Goal: Use online tool/utility: Use online tool/utility

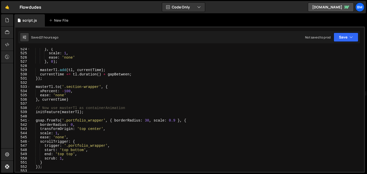
scroll to position [2194, 0]
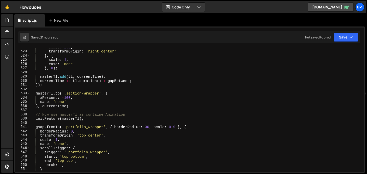
click at [54, 89] on div "scale : 1.1 , transformOrigin : 'right center' } , { scale : 1 , ease : 'none' …" at bounding box center [196, 111] width 332 height 132
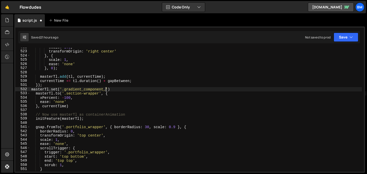
scroll to position [0, 5]
click at [106, 90] on div "scale : 1.1 , transformOrigin : 'right center' } , { scale : 1 , ease : 'none' …" at bounding box center [196, 111] width 332 height 132
type textarea "masterTl.set('.gradient_component, {')"
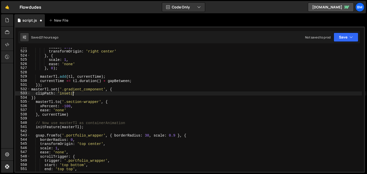
scroll to position [0, 3]
click at [73, 94] on div "scale : 1.1 , transformOrigin : 'right center' } , { scale : 1 , ease : 'none' …" at bounding box center [196, 111] width 332 height 132
click at [55, 99] on div "scale : 1.1 , transformOrigin : 'right center' } , { scale : 1 , ease : 'none' …" at bounding box center [196, 111] width 332 height 132
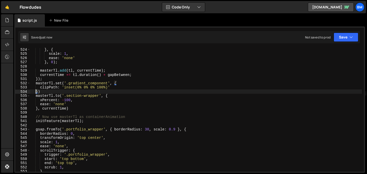
scroll to position [2200, 0]
click at [37, 92] on div "} , { scale : 1 , ease : 'none' } , 0 ) ; masterTl . add ( tl , currentTime ) ;…" at bounding box center [196, 113] width 332 height 132
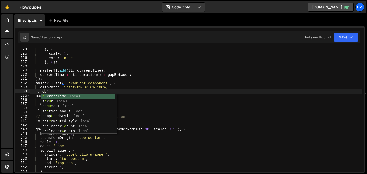
scroll to position [0, 1]
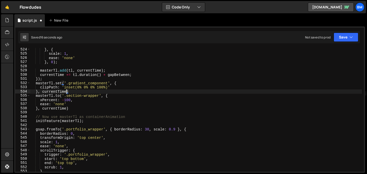
click at [46, 107] on div "} , { scale : 1 , ease : 'none' } , 0 ) ; masterTl . add ( tl , currentTime ) ;…" at bounding box center [196, 113] width 332 height 132
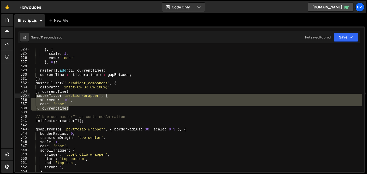
drag, startPoint x: 72, startPoint y: 109, endPoint x: 35, endPoint y: 95, distance: 39.6
click at [35, 95] on div "} , { scale : 1 , ease : 'none' } , 0 ) ; masterTl . add ( tl , currentTime ) ;…" at bounding box center [196, 113] width 332 height 132
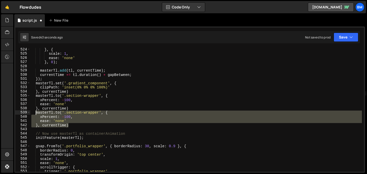
click at [60, 113] on div "} , { scale : 1 , ease : 'none' } , 0 ) ; masterTl . add ( tl , currentTime ) ;…" at bounding box center [196, 110] width 332 height 124
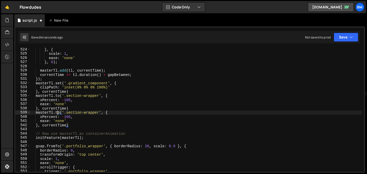
click at [58, 113] on div "} , { scale : 1 , ease : 'none' } , 0 ) ; masterTl . add ( tl , currentTime ) ;…" at bounding box center [196, 113] width 332 height 132
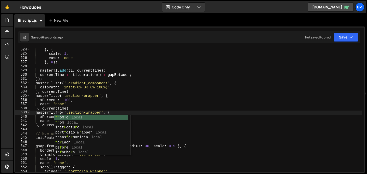
scroll to position [0, 2]
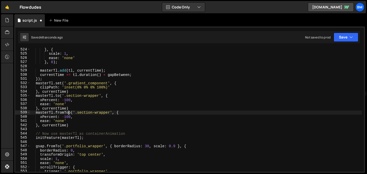
click at [115, 113] on div "} , { scale : 1 , ease : 'none' } , 0 ) ; masterTl . add ( tl , currentTime ) ;…" at bounding box center [196, 113] width 332 height 132
click at [119, 113] on div "} , { scale : 1 , ease : 'none' } , 0 ) ; masterTl . add ( tl , currentTime ) ;…" at bounding box center [196, 113] width 332 height 132
click at [158, 112] on div "} , { scale : 1 , ease : 'none' } , 0 ) ; masterTl . add ( tl , currentTime ) ;…" at bounding box center [196, 113] width 332 height 132
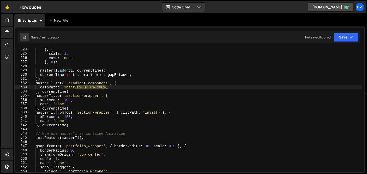
drag, startPoint x: 77, startPoint y: 86, endPoint x: 106, endPoint y: 87, distance: 28.8
click at [106, 87] on div "} , { scale : 1 , ease : 'none' } , 0 ) ; masterTl . add ( tl , currentTime ) ;…" at bounding box center [196, 113] width 332 height 132
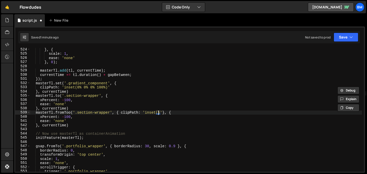
click at [158, 113] on div "} , { scale : 1 , ease : 'none' } , 0 ) ; masterTl . add ( tl , currentTime ) ;…" at bounding box center [196, 113] width 332 height 132
paste textarea "0% 0% 0% 100%"
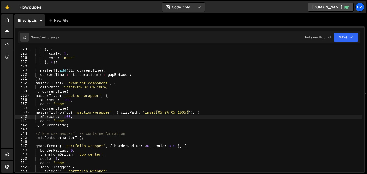
click at [46, 117] on div "} , { scale : 1 , ease : 'none' } , 0 ) ; masterTl . add ( tl , currentTime ) ;…" at bounding box center [196, 113] width 332 height 132
click at [71, 116] on div "} , { scale : 1 , ease : 'none' } , 0 ) ; masterTl . add ( tl , currentTime ) ;…" at bounding box center [196, 113] width 332 height 132
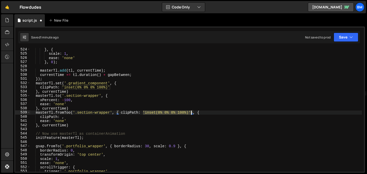
drag, startPoint x: 143, startPoint y: 112, endPoint x: 191, endPoint y: 114, distance: 48.7
click at [191, 114] on div "} , { scale : 1 , ease : 'none' } , 0 ) ; masterTl . add ( tl , currentTime ) ;…" at bounding box center [196, 113] width 332 height 132
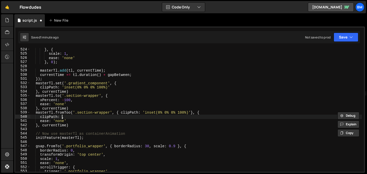
click at [62, 118] on div "} , { scale : 1 , ease : 'none' } , 0 ) ; masterTl . add ( tl , currentTime ) ;…" at bounding box center [196, 113] width 332 height 132
paste textarea "'inset(0% 0% 0% 100%)'"
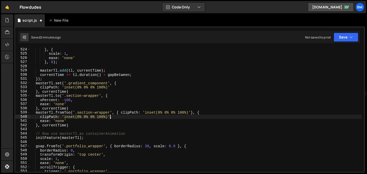
click at [102, 117] on div "} , { scale : 1 , ease : 'none' } , 0 ) ; masterTl . add ( tl , currentTime ) ;…" at bounding box center [196, 113] width 332 height 132
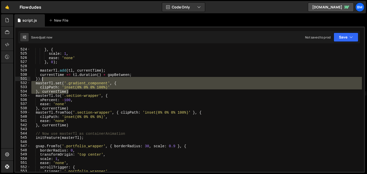
drag, startPoint x: 71, startPoint y: 92, endPoint x: 50, endPoint y: 80, distance: 24.3
click at [50, 80] on div "} , { scale : 1 , ease : 'none' } , 0 ) ; masterTl . add ( tl , currentTime ) ;…" at bounding box center [196, 113] width 332 height 132
type textarea "});"
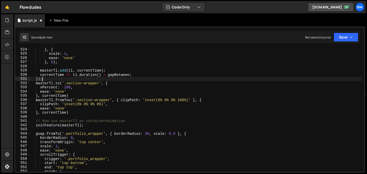
scroll to position [0, 0]
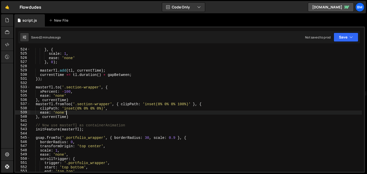
click at [78, 114] on div "} , { scale : 1 , ease : 'none' } , 0 ) ; masterTl . add ( tl , currentTime ) ;…" at bounding box center [196, 113] width 332 height 132
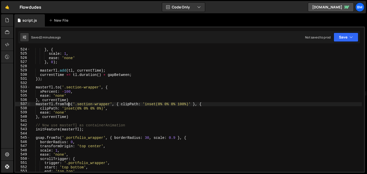
click at [68, 104] on div "} , { scale : 1 , ease : 'none' } , 0 ) ; masterTl . add ( tl , currentTime ) ;…" at bounding box center [196, 113] width 332 height 132
drag, startPoint x: 108, startPoint y: 104, endPoint x: 75, endPoint y: 105, distance: 33.2
click at [75, 105] on div "} , { scale : 1 , ease : 'none' } , 0 ) ; masterTl . add ( tl , currentTime ) ;…" at bounding box center [196, 113] width 332 height 132
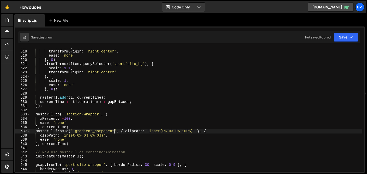
scroll to position [2176, 0]
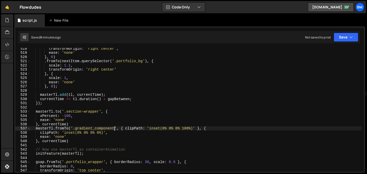
click at [72, 140] on div "transformOrigin : 'right center' , ease : 'none' } , 0 ) . fromTo ( nextItem . …" at bounding box center [196, 112] width 332 height 132
type textarea "}, currentTime)"
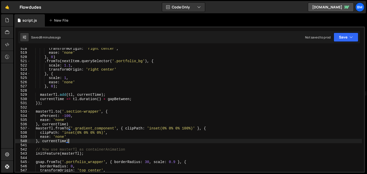
scroll to position [0, 2]
